Goal: Information Seeking & Learning: Learn about a topic

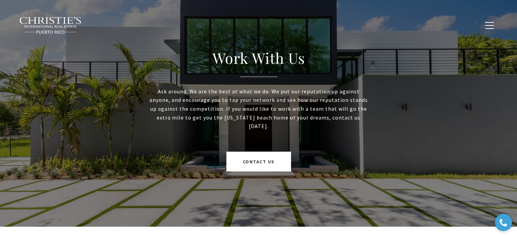
scroll to position [1801, 0]
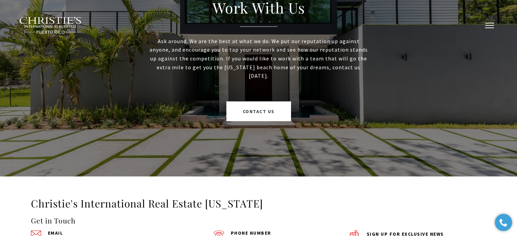
click at [488, 27] on button "button" at bounding box center [490, 26] width 18 height 20
click at [490, 25] on span "button" at bounding box center [489, 25] width 9 height 1
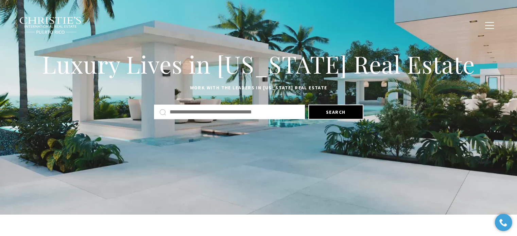
scroll to position [0, 0]
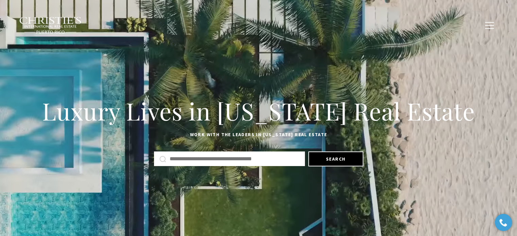
click at [351, 56] on div "Luxury Lives in Puerto Rico Real Estate Work with the leaders in Puerto Rico Re…" at bounding box center [258, 131] width 517 height 262
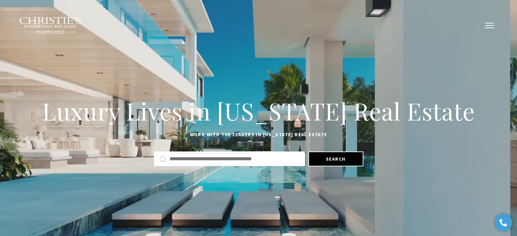
click at [487, 24] on button "button" at bounding box center [490, 26] width 18 height 20
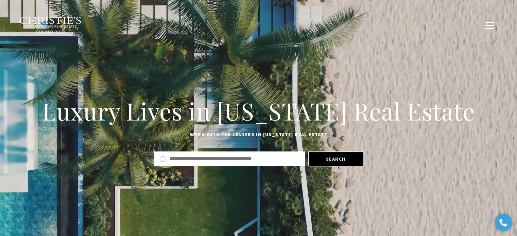
click at [245, 189] on div "Luxury Lives in Puerto Rico Real Estate Work with the leaders in Puerto Rico Re…" at bounding box center [258, 131] width 517 height 146
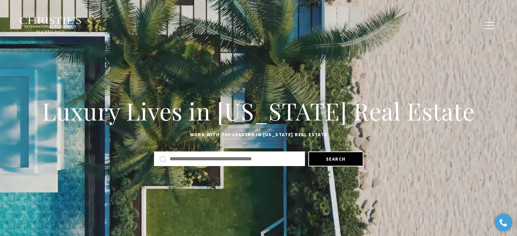
click at [310, 209] on div at bounding box center [258, 228] width 517 height 48
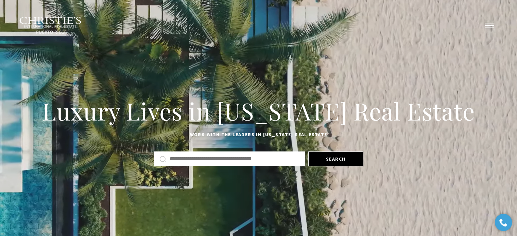
click at [488, 25] on span "button" at bounding box center [489, 25] width 9 height 1
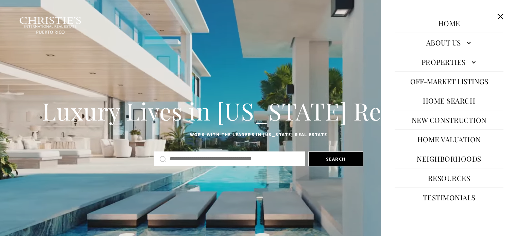
scroll to position [23, 0]
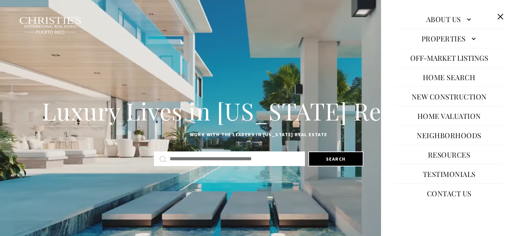
click at [449, 21] on link "About Us" at bounding box center [449, 19] width 109 height 16
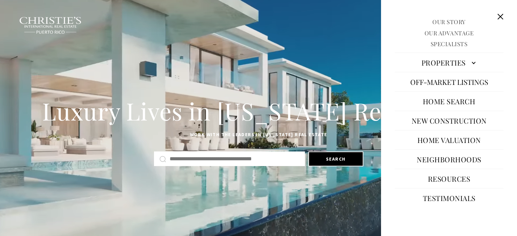
scroll to position [58, 0]
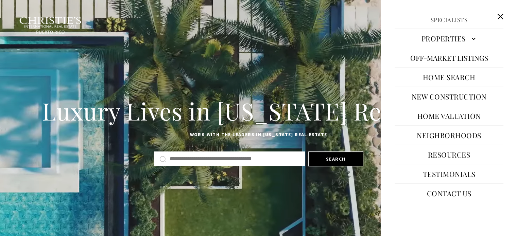
click at [454, 74] on link "Home Search" at bounding box center [448, 77] width 59 height 16
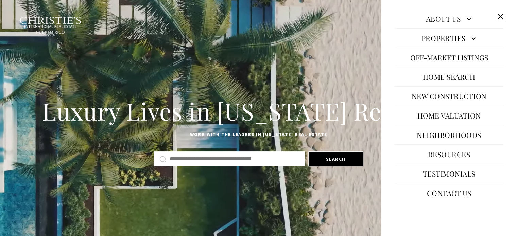
scroll to position [23, 0]
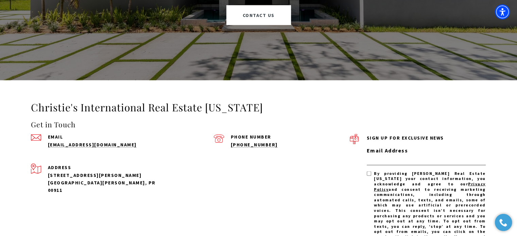
scroll to position [1394, 0]
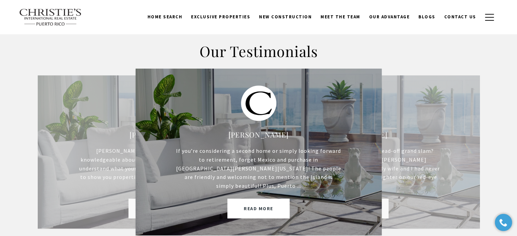
scroll to position [165, 0]
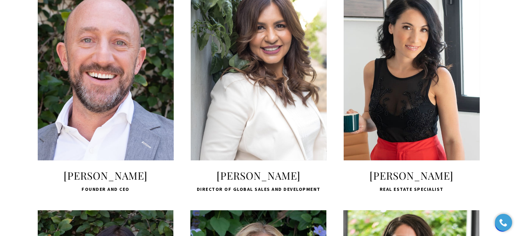
scroll to position [340, 0]
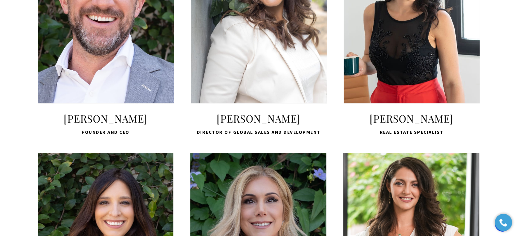
click at [109, 74] on span "LEARN MORE" at bounding box center [105, 70] width 90 height 20
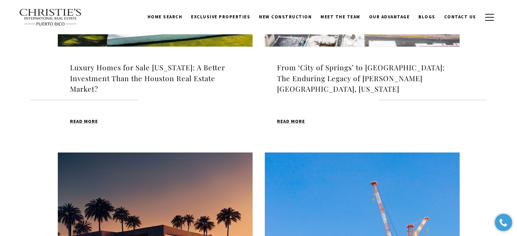
scroll to position [272, 0]
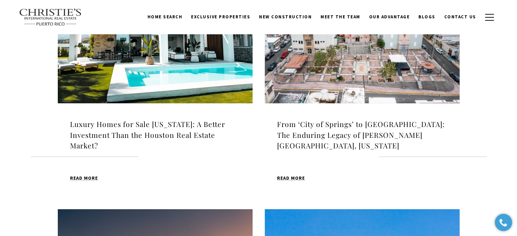
click at [123, 142] on h4 "Luxury Homes for Sale Puerto Rico: A Better Investment Than the Houston Real Es…" at bounding box center [155, 135] width 170 height 32
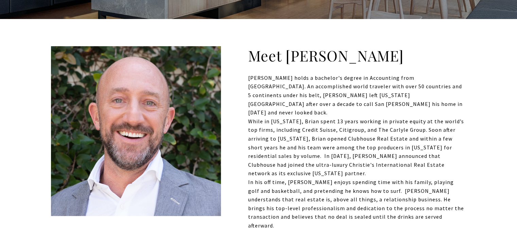
scroll to position [918, 0]
